Goal: Find specific page/section: Find specific page/section

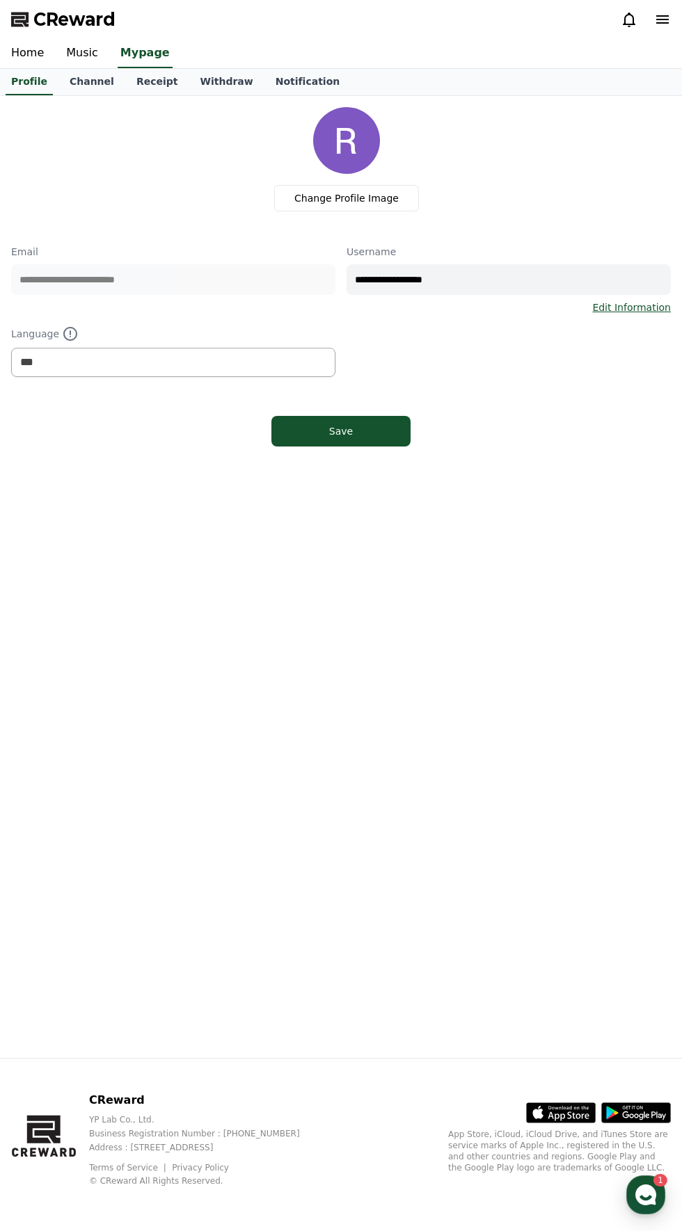
select select "**********"
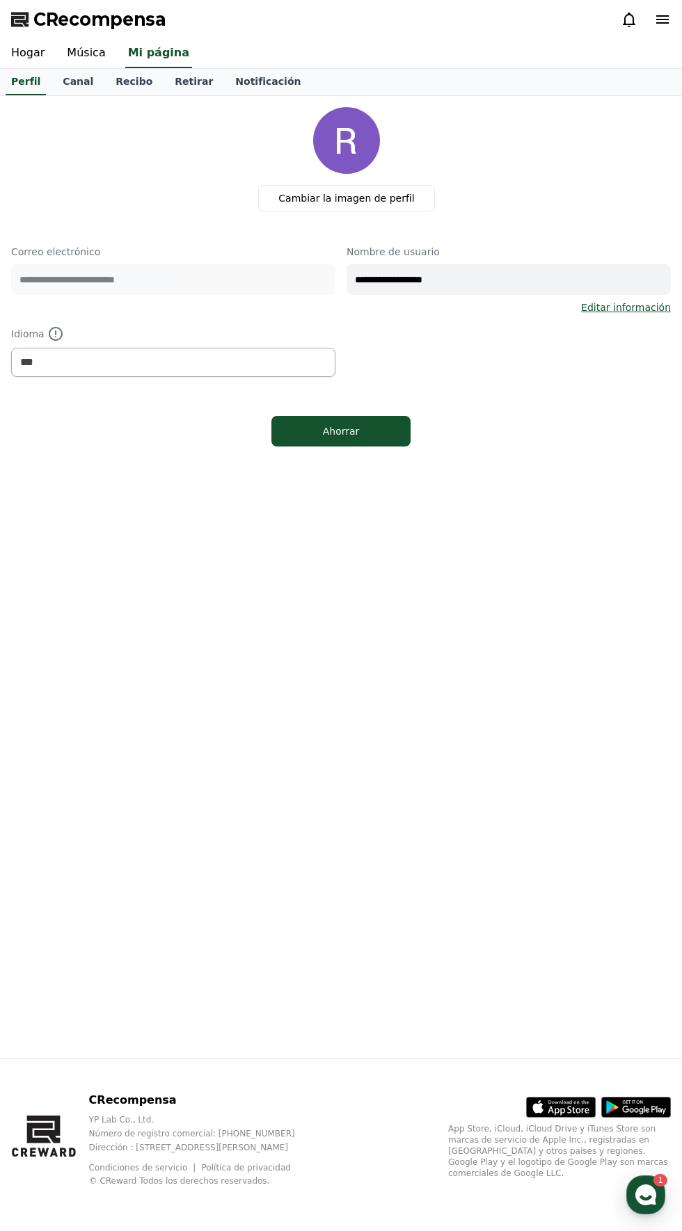
click at [93, 52] on font "Música" at bounding box center [86, 52] width 38 height 13
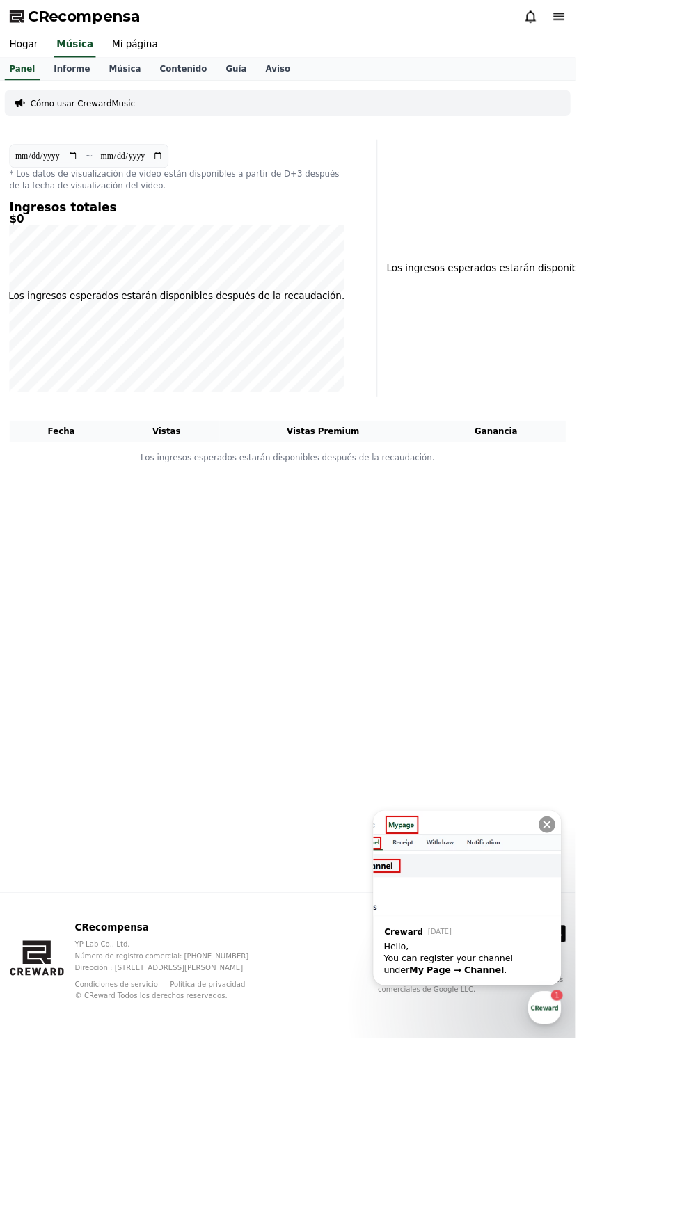
click at [147, 88] on link "Música" at bounding box center [148, 82] width 61 height 26
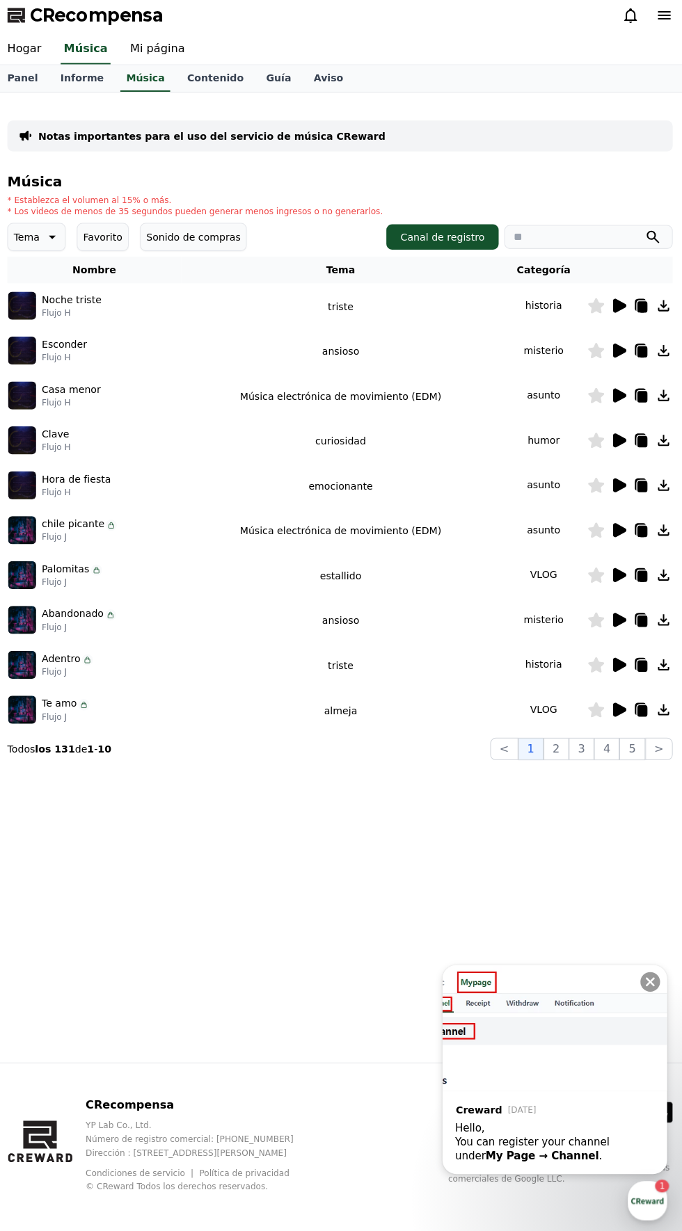
click at [639, 440] on icon at bounding box center [641, 441] width 10 height 11
click at [661, 307] on icon at bounding box center [661, 307] width 11 height 11
click at [633, 314] on icon at bounding box center [639, 307] width 17 height 17
